Goal: Task Accomplishment & Management: Manage account settings

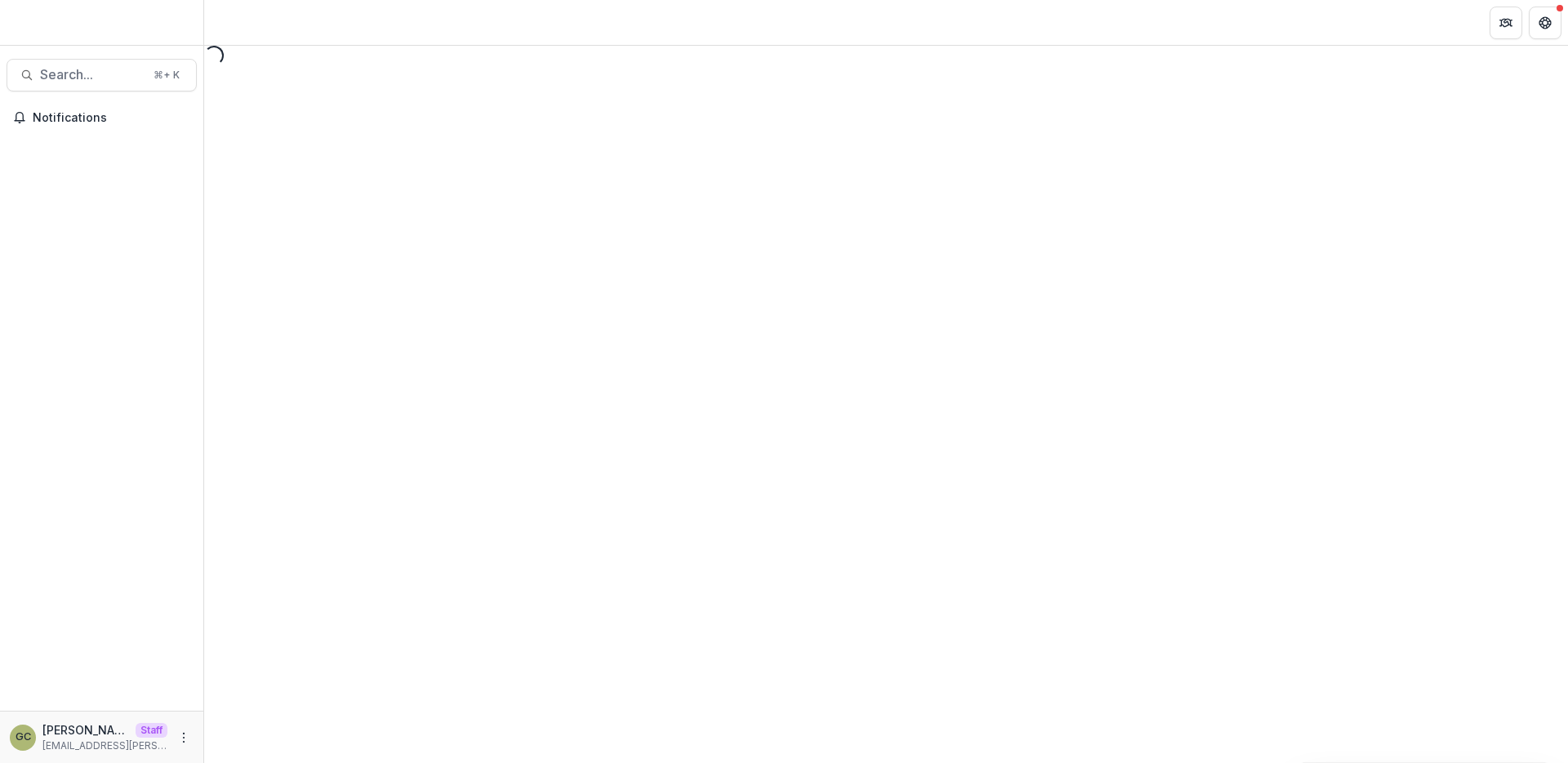
select select "********"
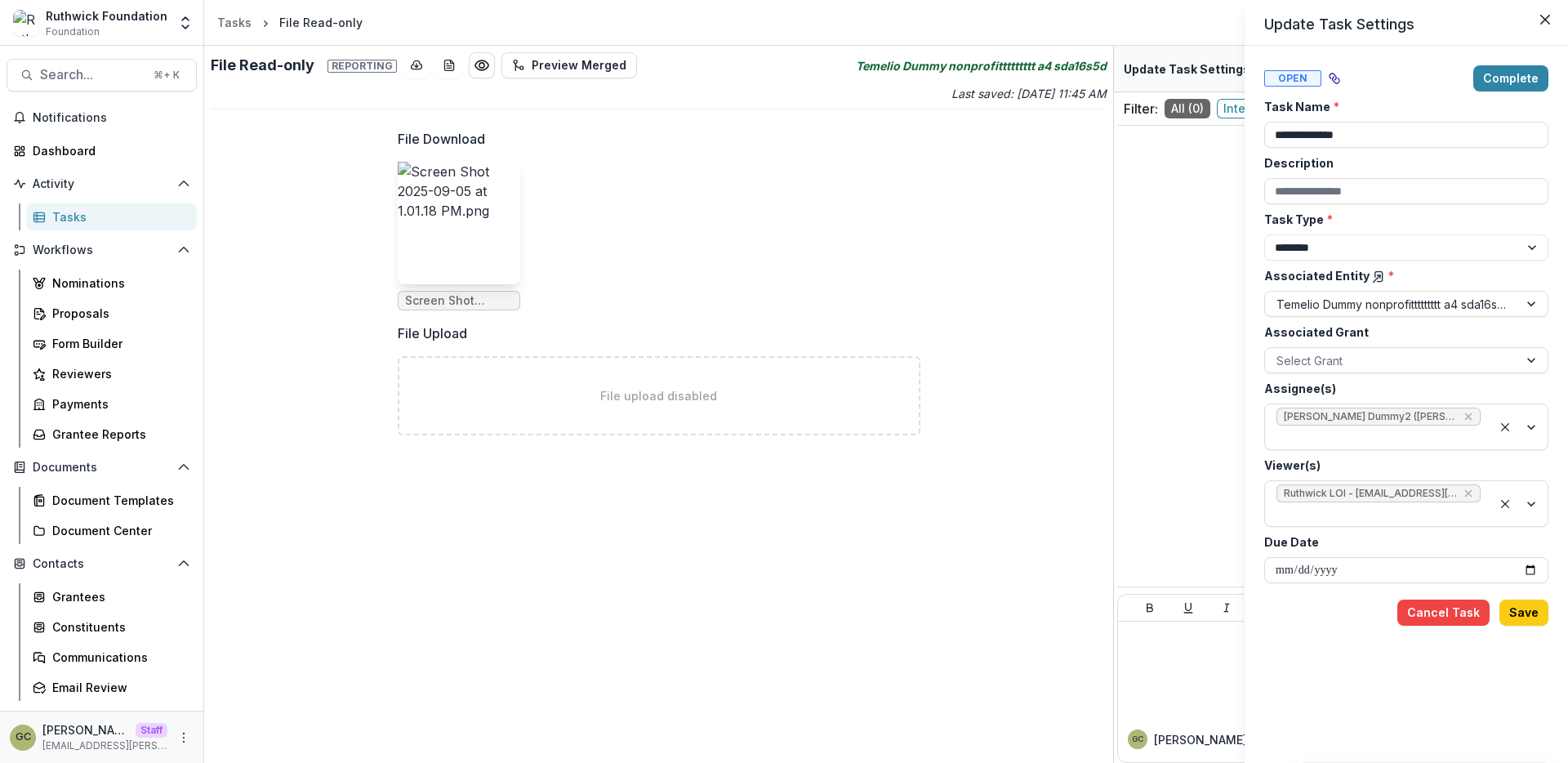
click at [479, 225] on div "**********" at bounding box center [784, 382] width 1568 height 763
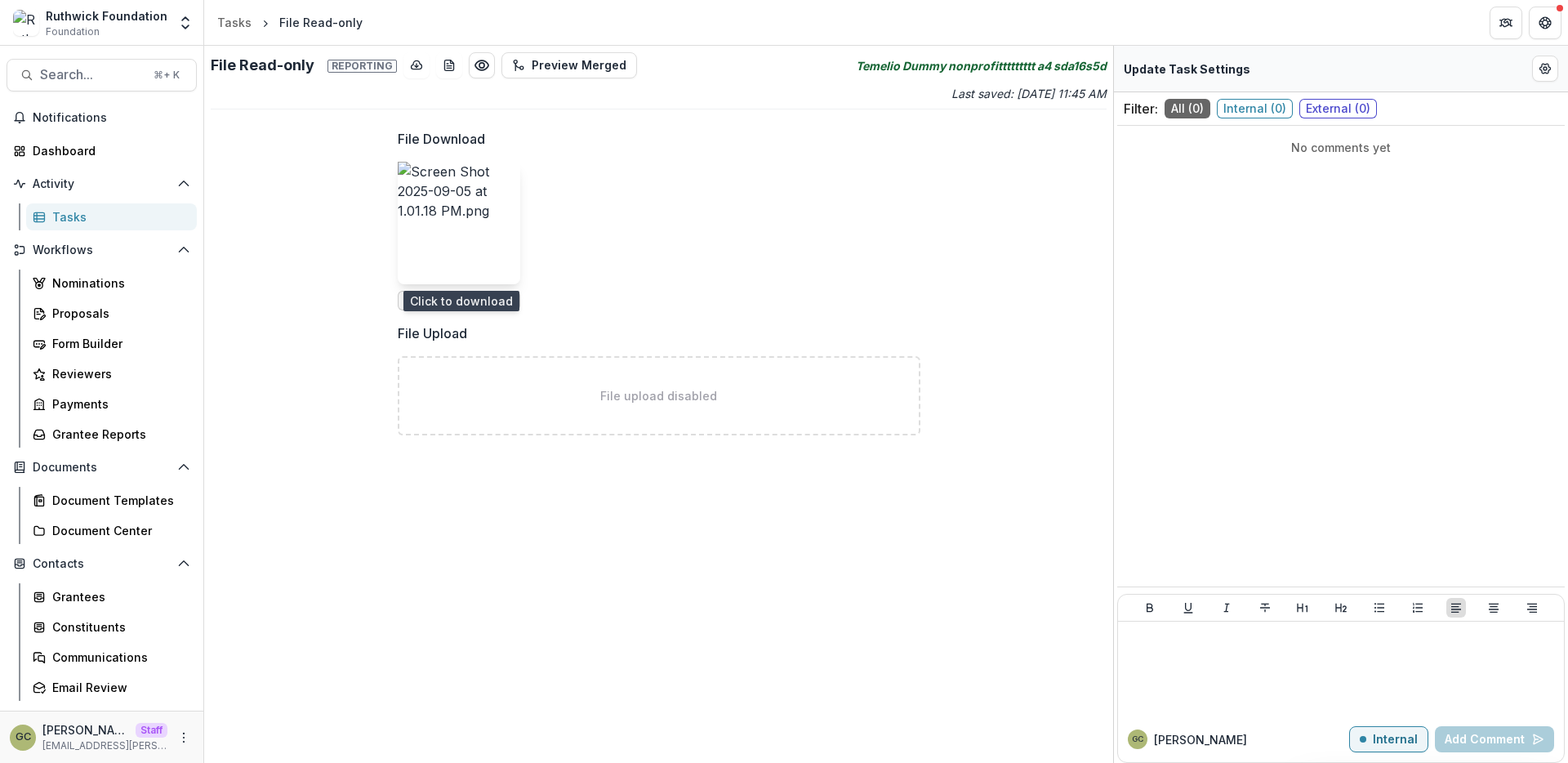
click at [474, 232] on img at bounding box center [459, 222] width 123 height 123
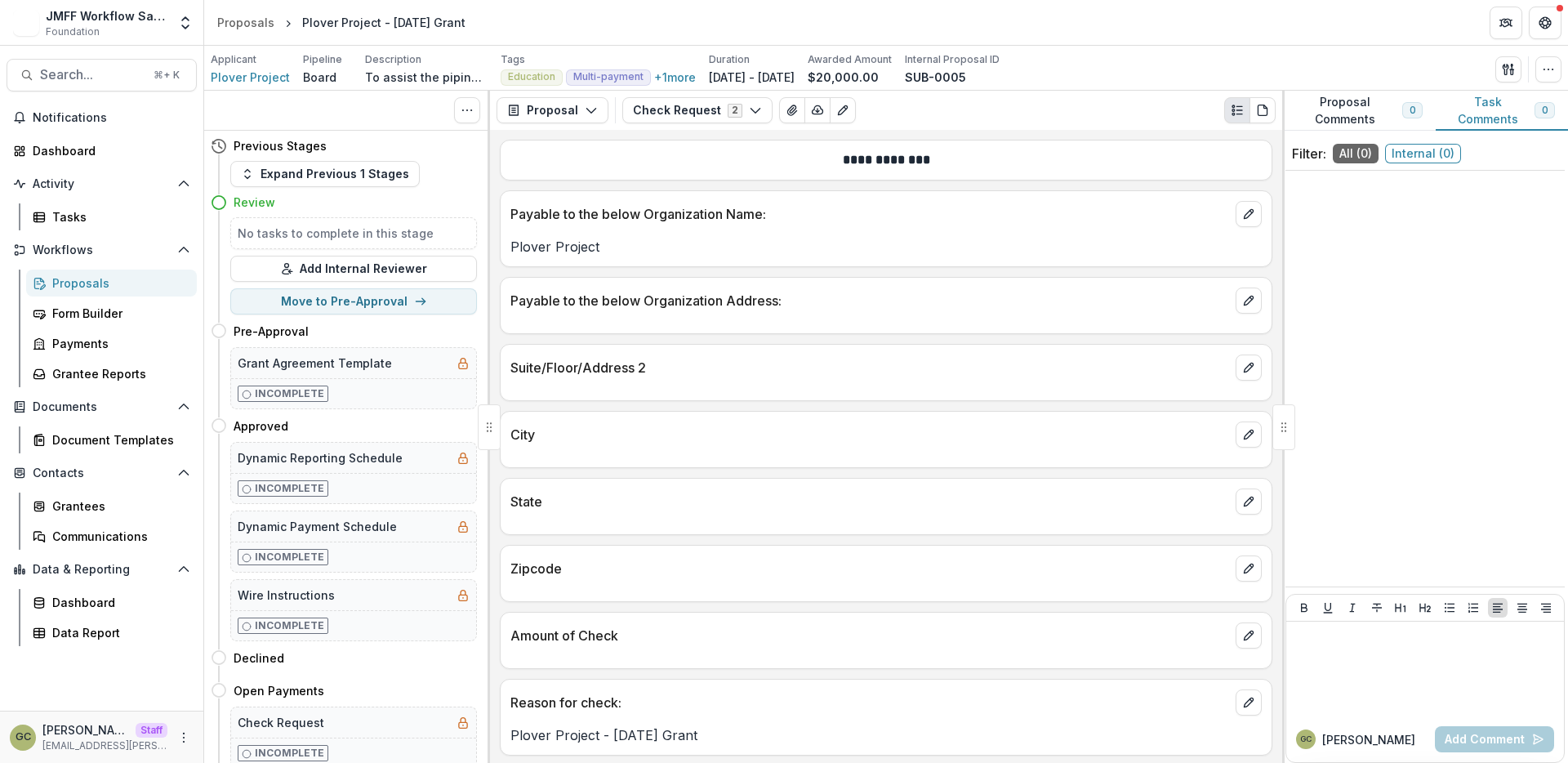
select select "**********"
